Goal: Task Accomplishment & Management: Manage account settings

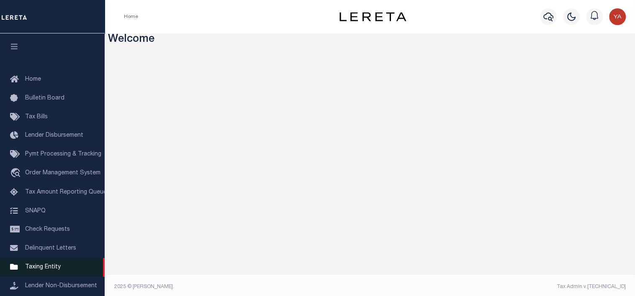
click at [42, 268] on span "Taxing Entity" at bounding box center [43, 267] width 36 height 6
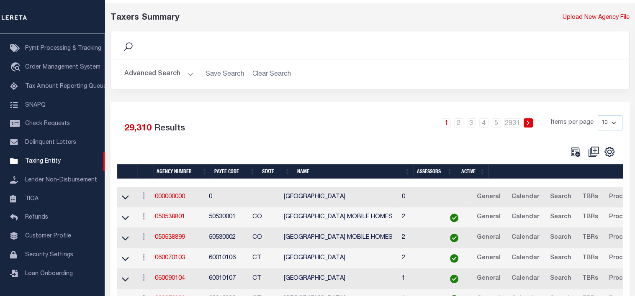
scroll to position [84, 0]
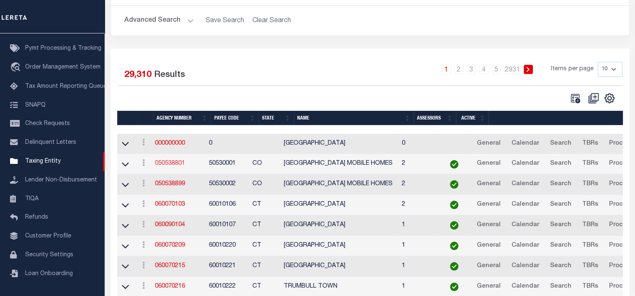
click at [184, 162] on link "050538801" at bounding box center [169, 164] width 30 height 6
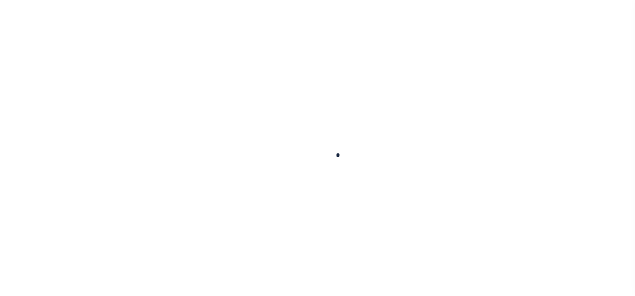
select select
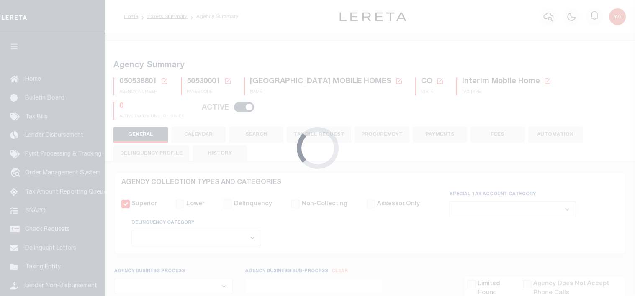
checkbox input "false"
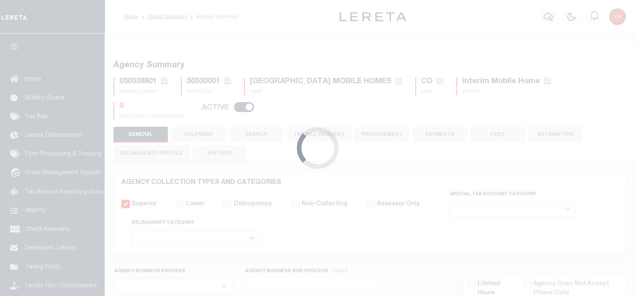
type input "810500000"
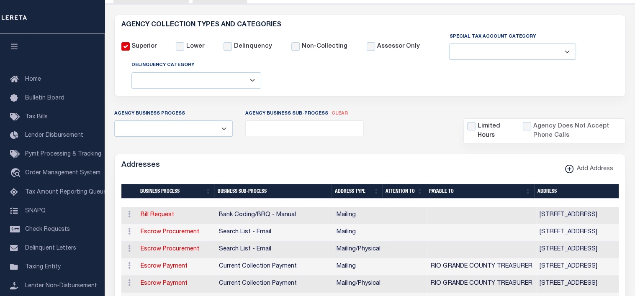
scroll to position [167, 0]
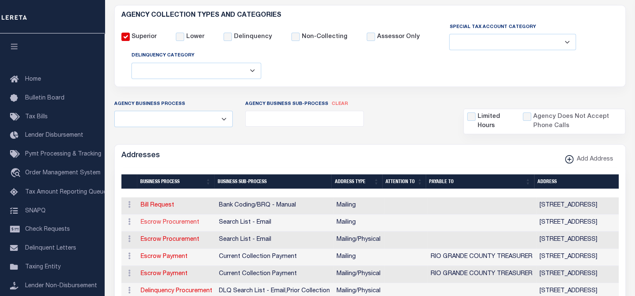
click at [161, 222] on link "Escrow Procurement" at bounding box center [170, 223] width 59 height 6
select select "1"
checkbox input "false"
select select
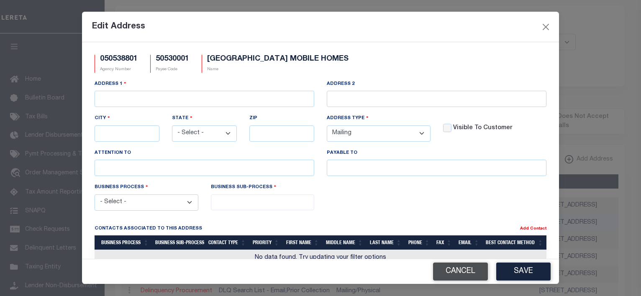
drag, startPoint x: 447, startPoint y: 271, endPoint x: 440, endPoint y: 272, distance: 6.7
click at [447, 271] on button "Cancel" at bounding box center [460, 272] width 55 height 18
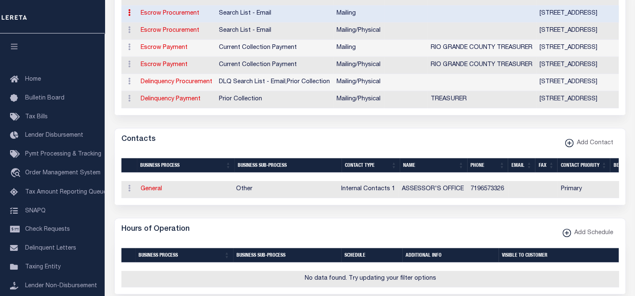
scroll to position [0, 0]
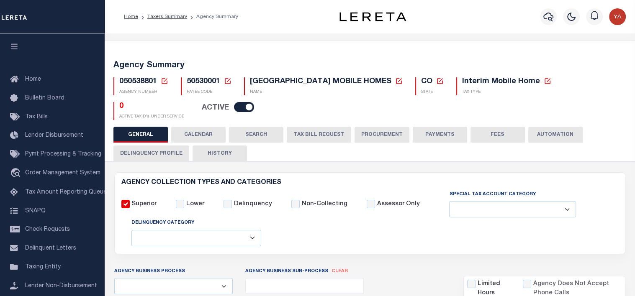
click at [198, 137] on button "CALENDAR" at bounding box center [198, 135] width 54 height 16
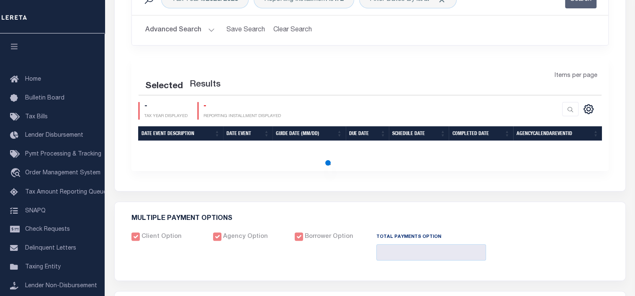
scroll to position [460, 0]
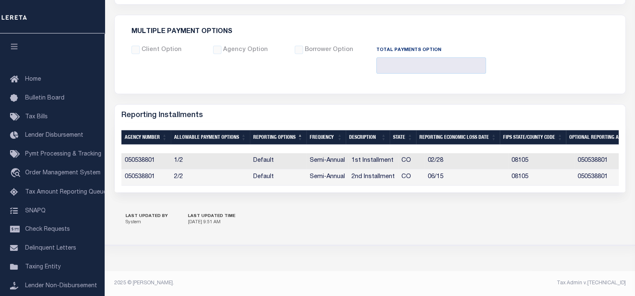
checkbox input "false"
type input "1"
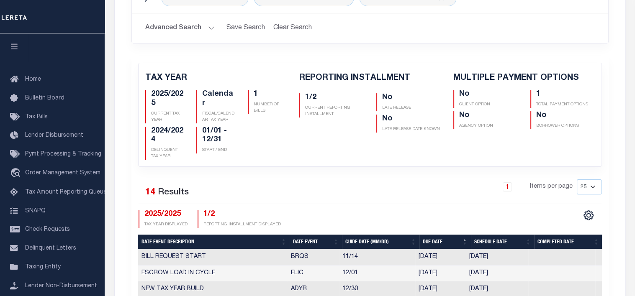
scroll to position [44, 0]
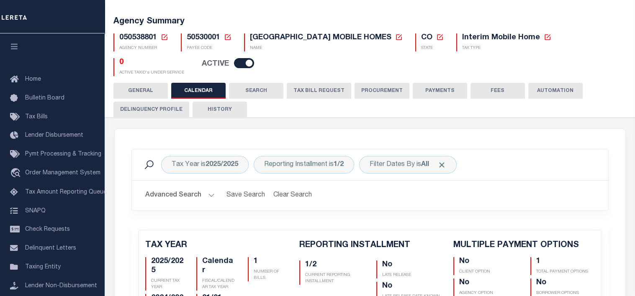
click at [254, 90] on button "SEARCH" at bounding box center [256, 91] width 54 height 16
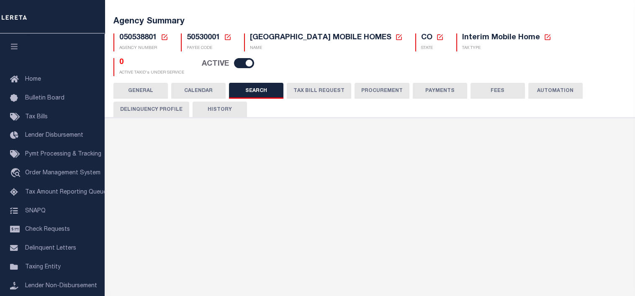
checkbox input "false"
type input "10000"
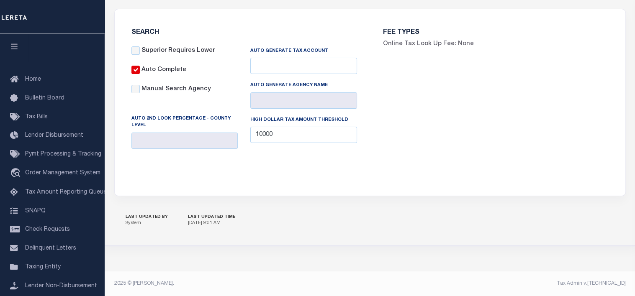
scroll to position [0, 0]
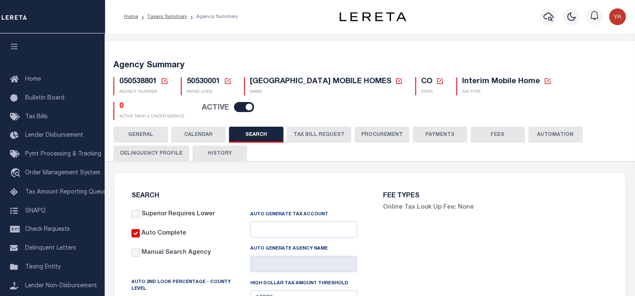
click at [322, 131] on button "TAX BILL REQUEST" at bounding box center [319, 135] width 64 height 16
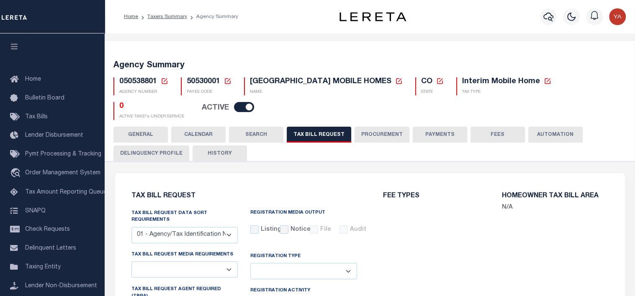
select select "27"
select select "22"
select select "false"
select select
select select "7803021001"
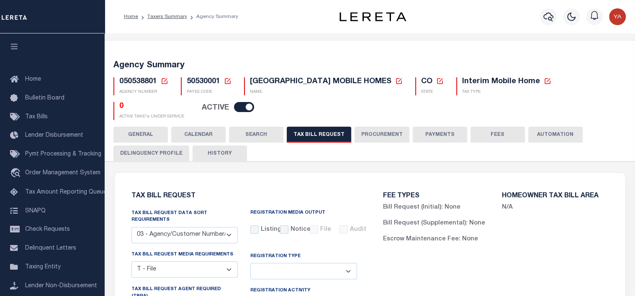
click at [375, 136] on button "PROCUREMENT" at bounding box center [381, 135] width 55 height 16
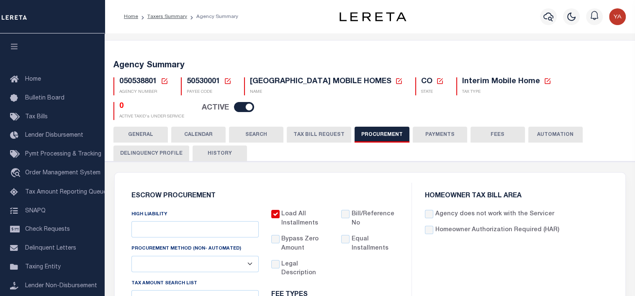
click at [495, 134] on button "FEES" at bounding box center [497, 135] width 54 height 16
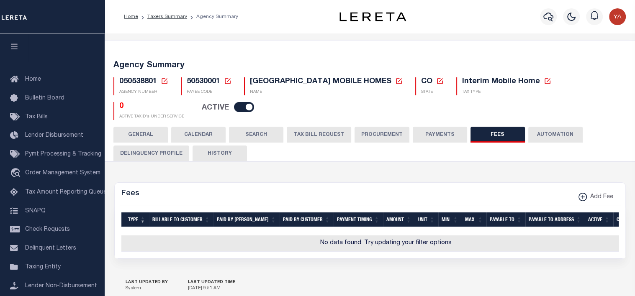
click at [559, 135] on button "AUTOMATION" at bounding box center [555, 135] width 54 height 16
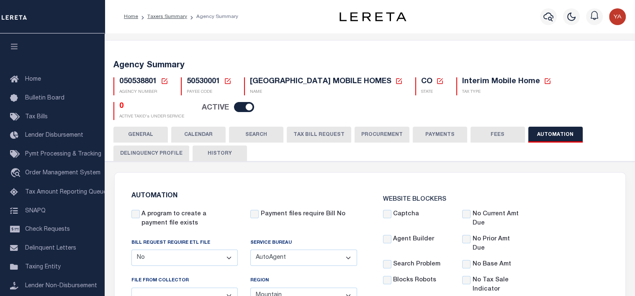
click at [143, 146] on button "Delinquency Profile" at bounding box center [151, 154] width 76 height 16
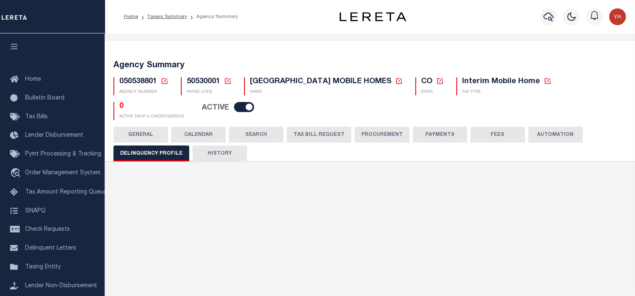
scroll to position [42, 0]
